Goal: Task Accomplishment & Management: Use online tool/utility

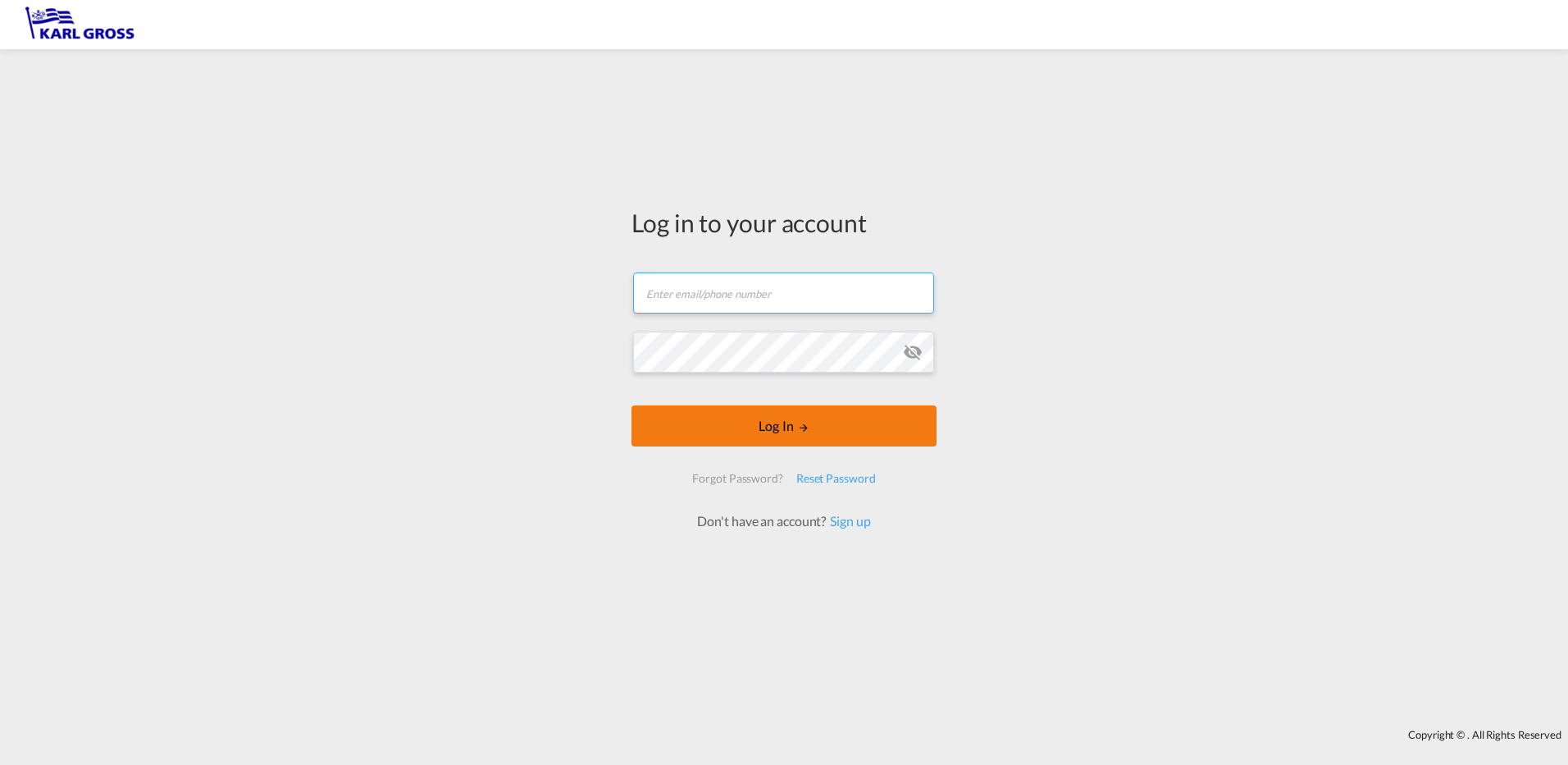
type input "[PERSON_NAME][EMAIL_ADDRESS][DOMAIN_NAME]"
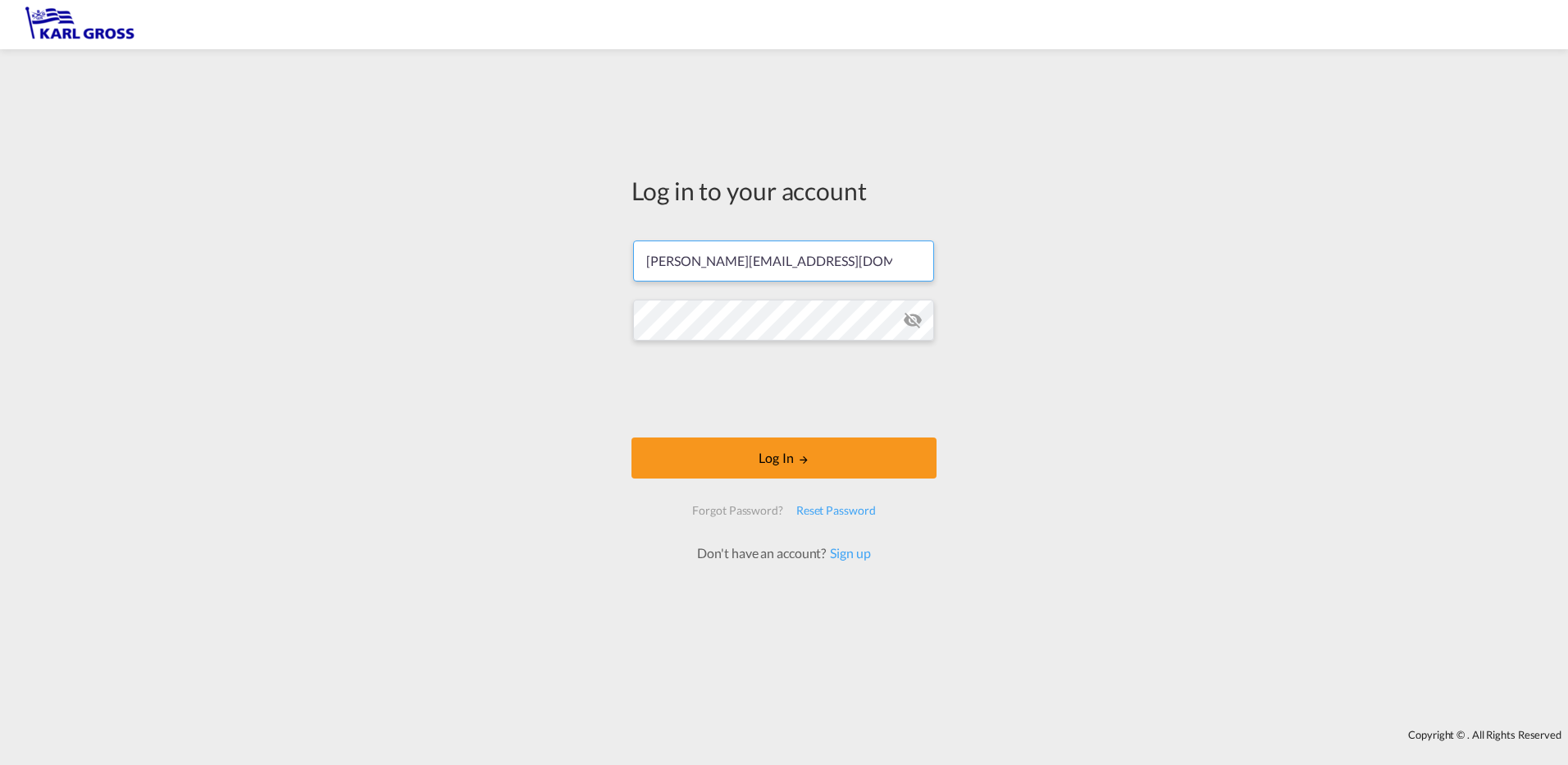
click at [801, 429] on form "[PERSON_NAME][EMAIL_ADDRESS][DOMAIN_NAME] Password field is required Log In For…" at bounding box center [784, 393] width 305 height 338
click at [797, 465] on button "Log In" at bounding box center [784, 457] width 305 height 41
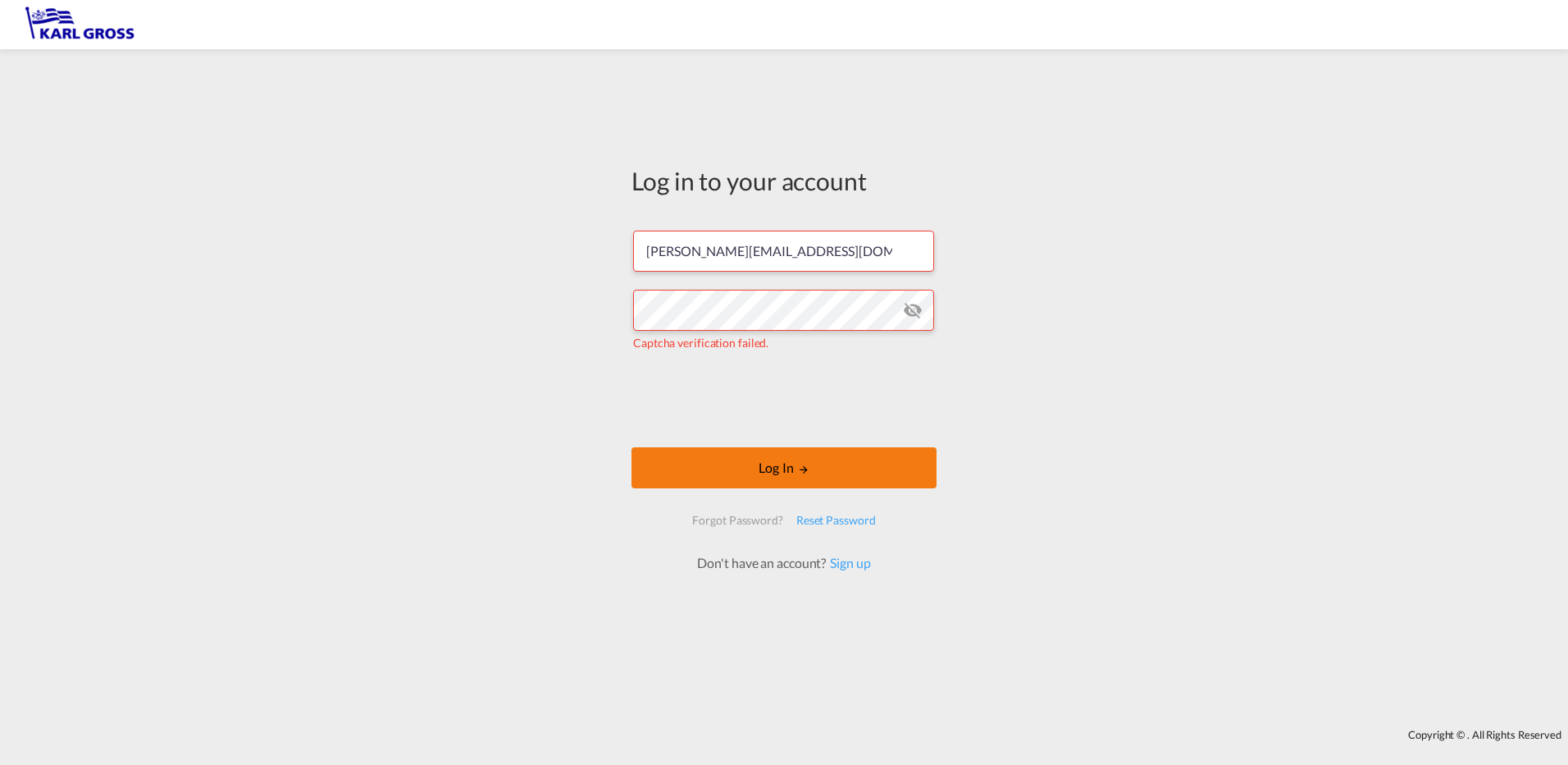
click at [838, 474] on button "Log In" at bounding box center [784, 467] width 305 height 41
click at [749, 458] on button "Log In" at bounding box center [784, 467] width 305 height 41
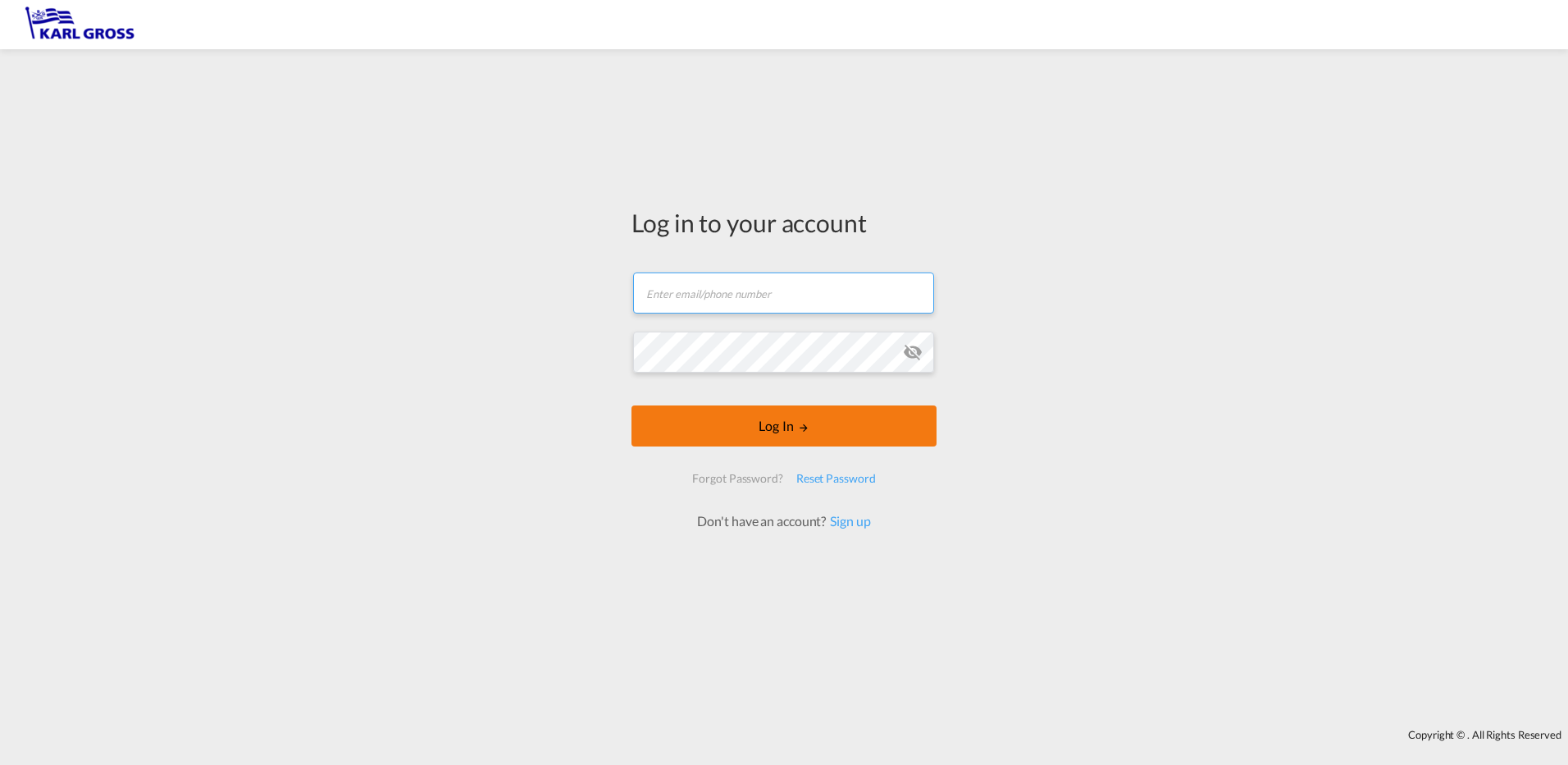
type input "[PERSON_NAME][EMAIL_ADDRESS][DOMAIN_NAME]"
click at [797, 422] on button "Log In" at bounding box center [784, 425] width 305 height 41
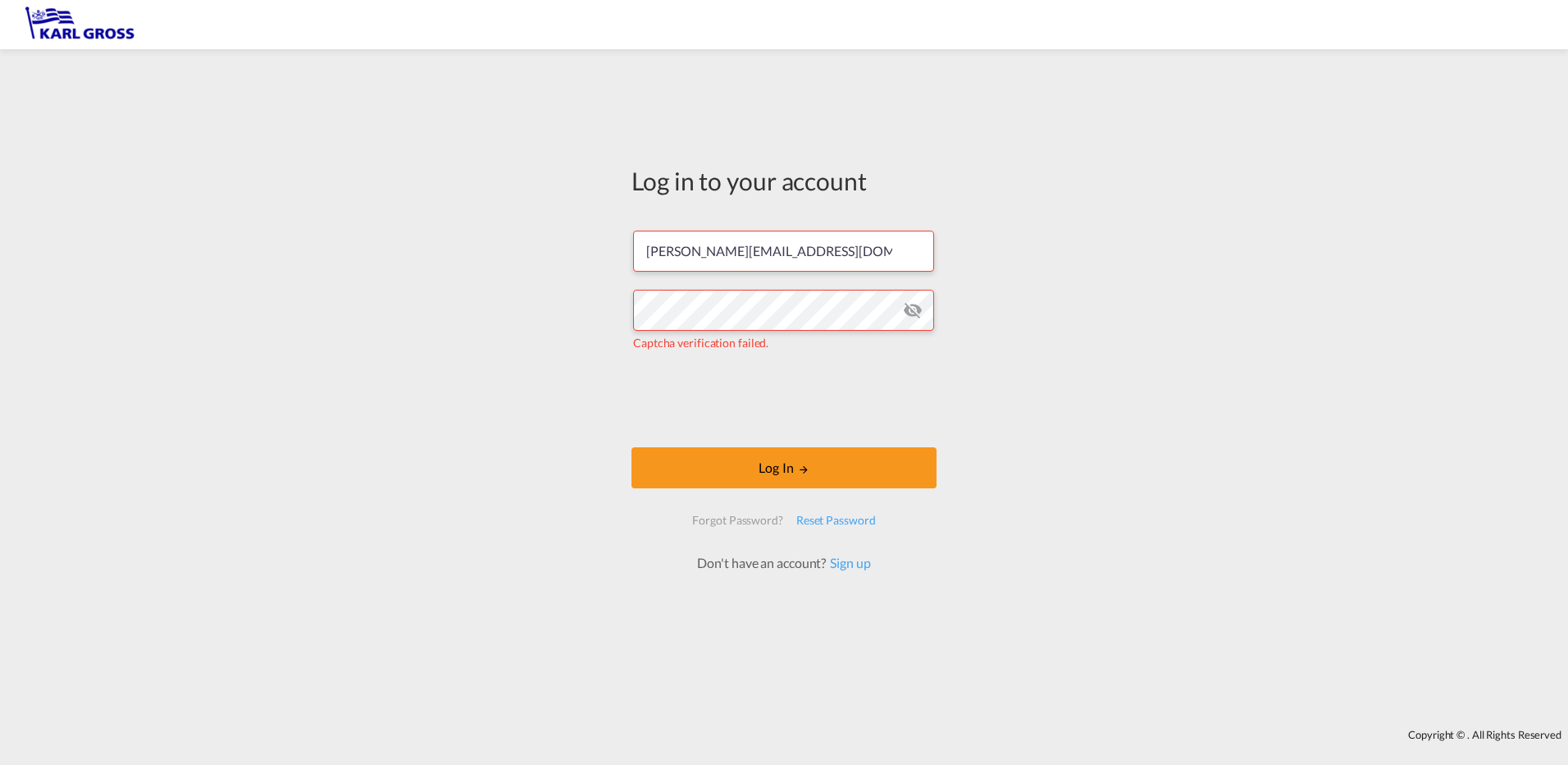
click at [910, 306] on md-icon "icon-eye-off" at bounding box center [913, 311] width 20 height 20
click at [766, 461] on button "Log In" at bounding box center [784, 467] width 305 height 41
